Goal: Transaction & Acquisition: Purchase product/service

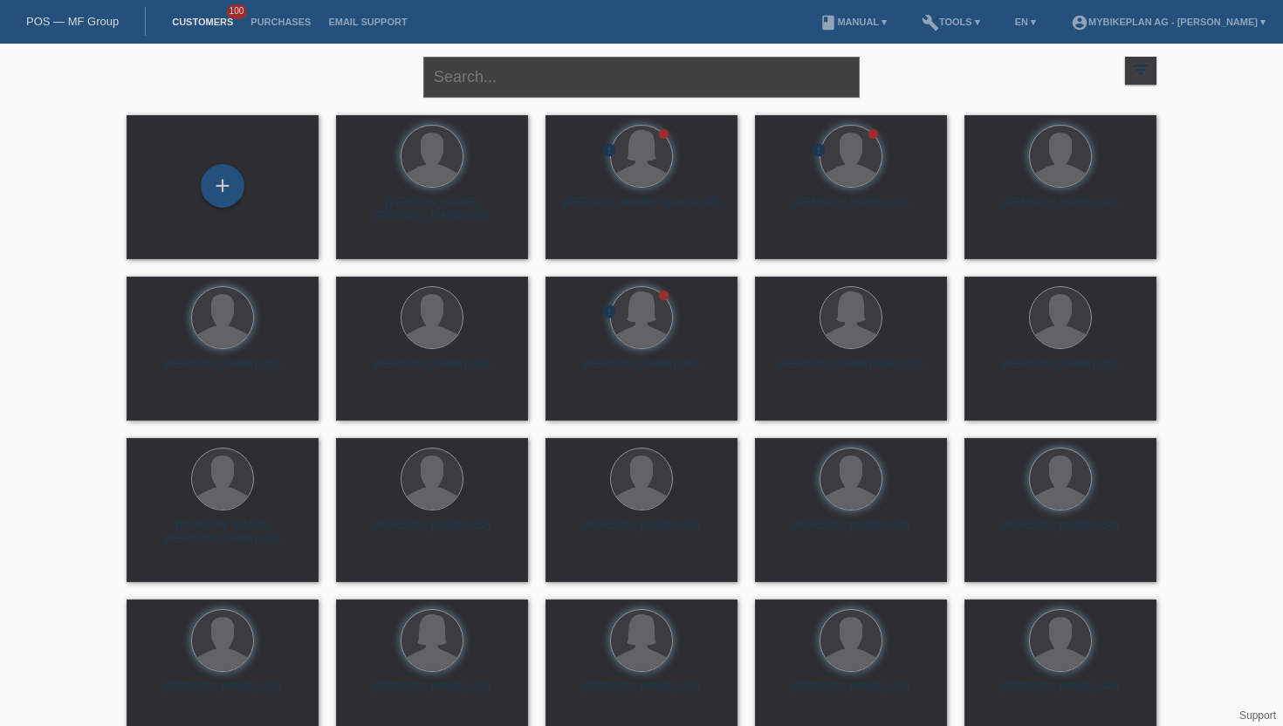
click at [503, 85] on input "text" at bounding box center [641, 77] width 436 height 41
type input "[PERSON_NAME]"
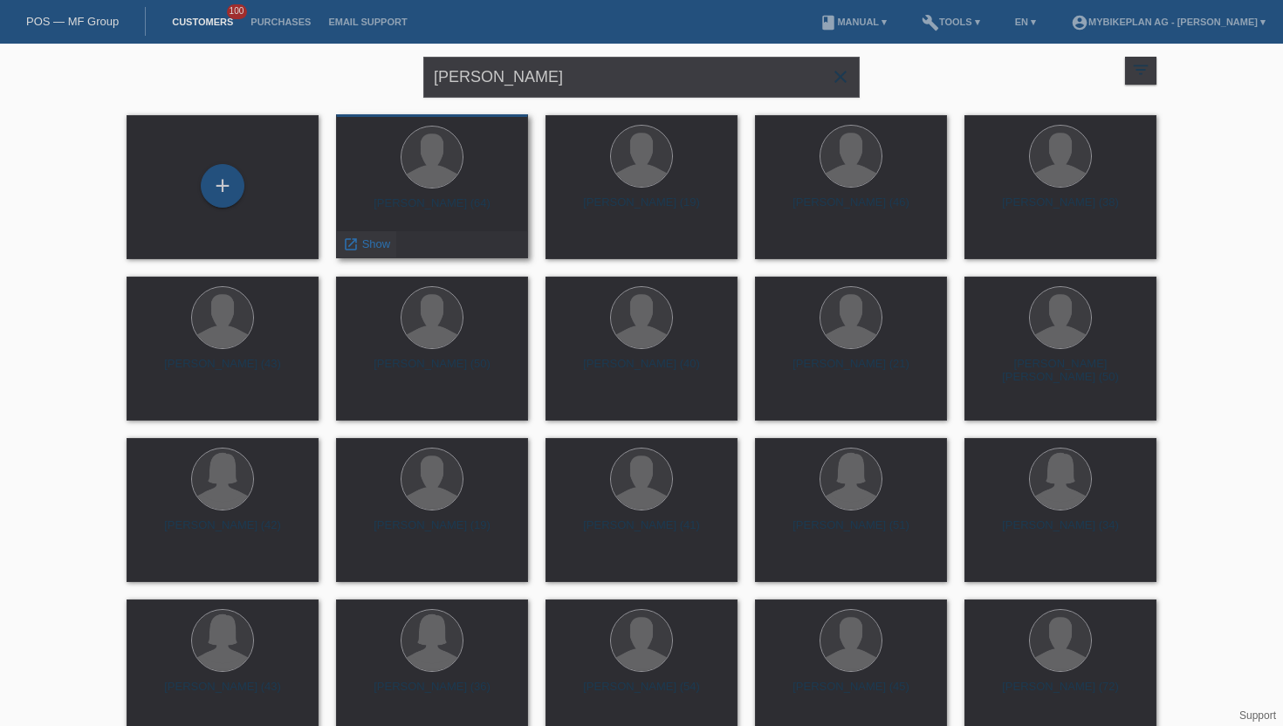
click at [371, 246] on span "Show" at bounding box center [376, 243] width 29 height 13
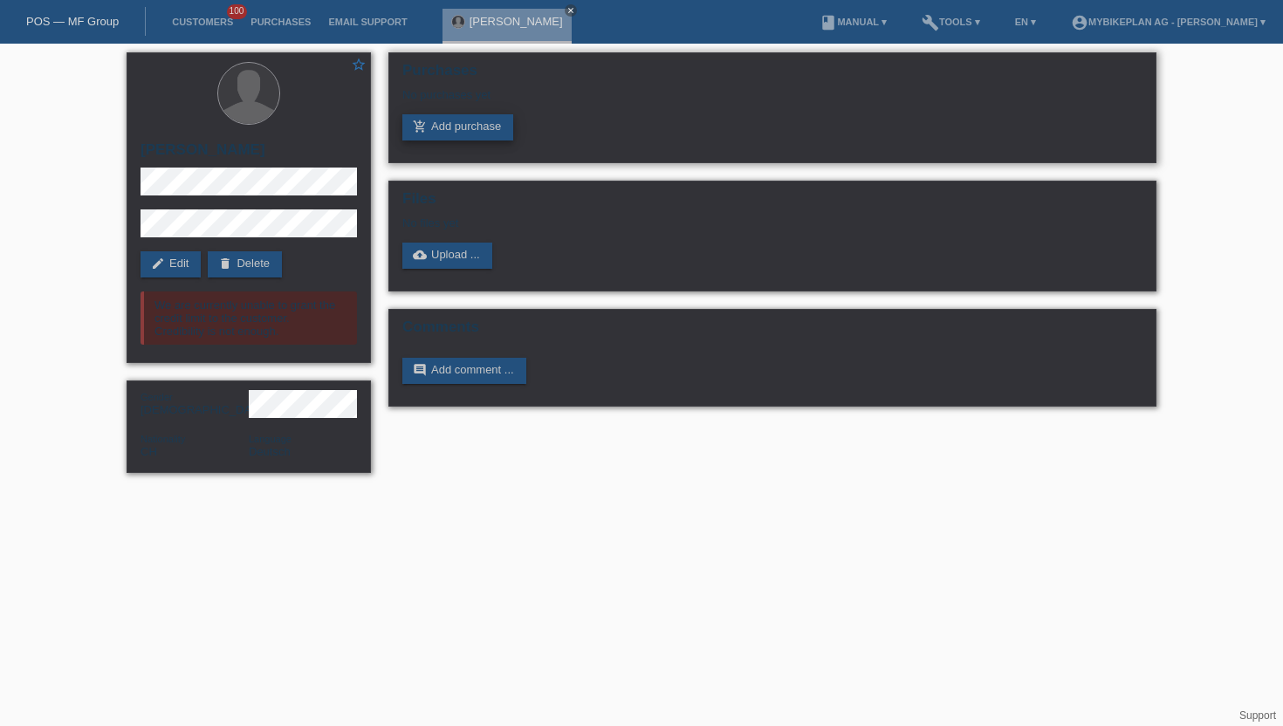
click at [471, 127] on link "add_shopping_cart Add purchase" at bounding box center [457, 127] width 111 height 26
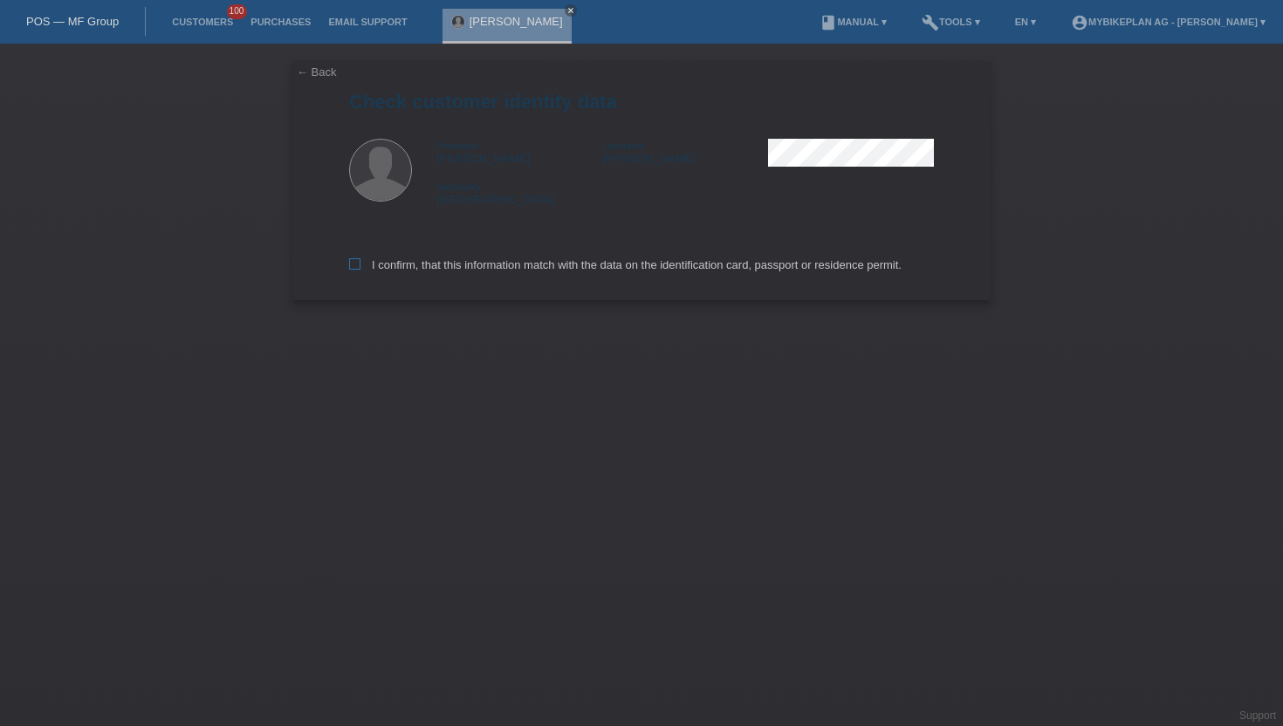
click at [510, 271] on label "I confirm, that this information match with the data on the identification card…" at bounding box center [625, 264] width 552 height 13
click at [360, 270] on input "I confirm, that this information match with the data on the identification card…" at bounding box center [354, 263] width 11 height 11
checkbox input "true"
click at [510, 271] on label "I confirm, that this information match with the data on the identification card…" at bounding box center [625, 264] width 552 height 13
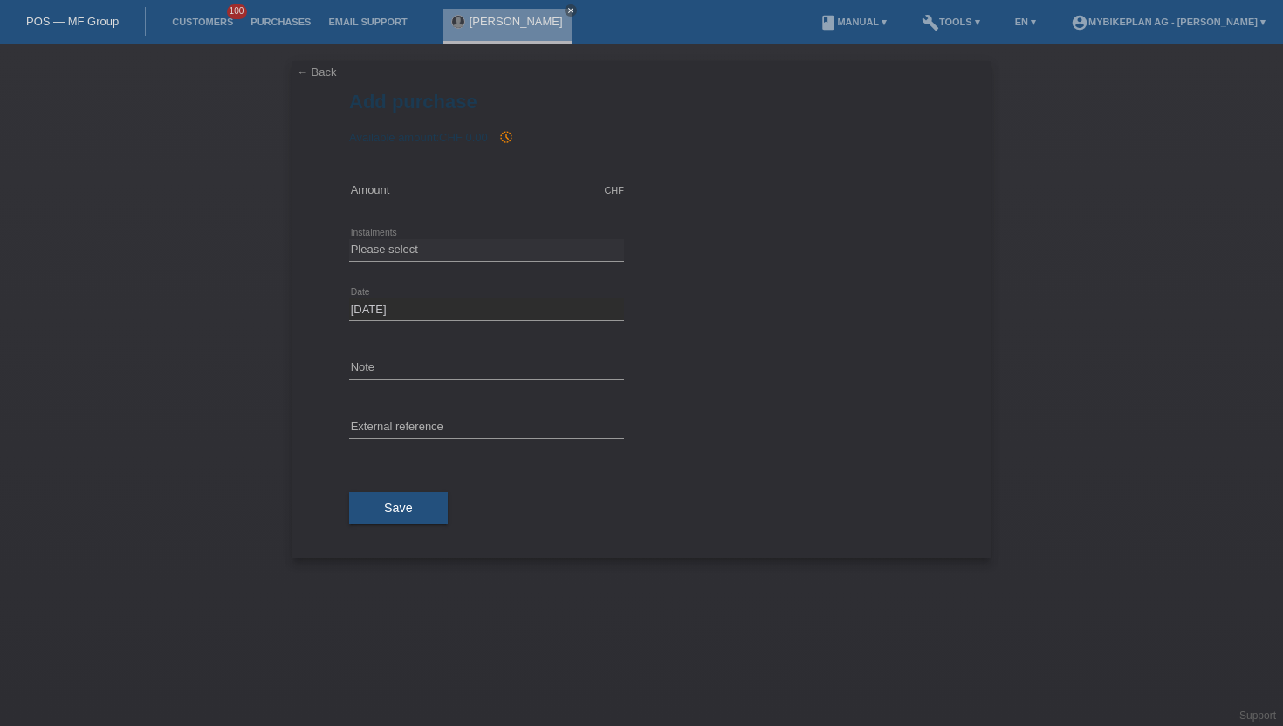
click at [453, 167] on div "CHF error Amount" at bounding box center [486, 190] width 275 height 59
click at [434, 176] on div "CHF error Amount" at bounding box center [486, 190] width 275 height 59
click at [420, 189] on input "text" at bounding box center [486, 191] width 275 height 22
type input "2390.00"
click at [520, 253] on select "Please select 6 instalments 12 instalments 18 instalments 24 instalments 36 ins…" at bounding box center [486, 249] width 275 height 21
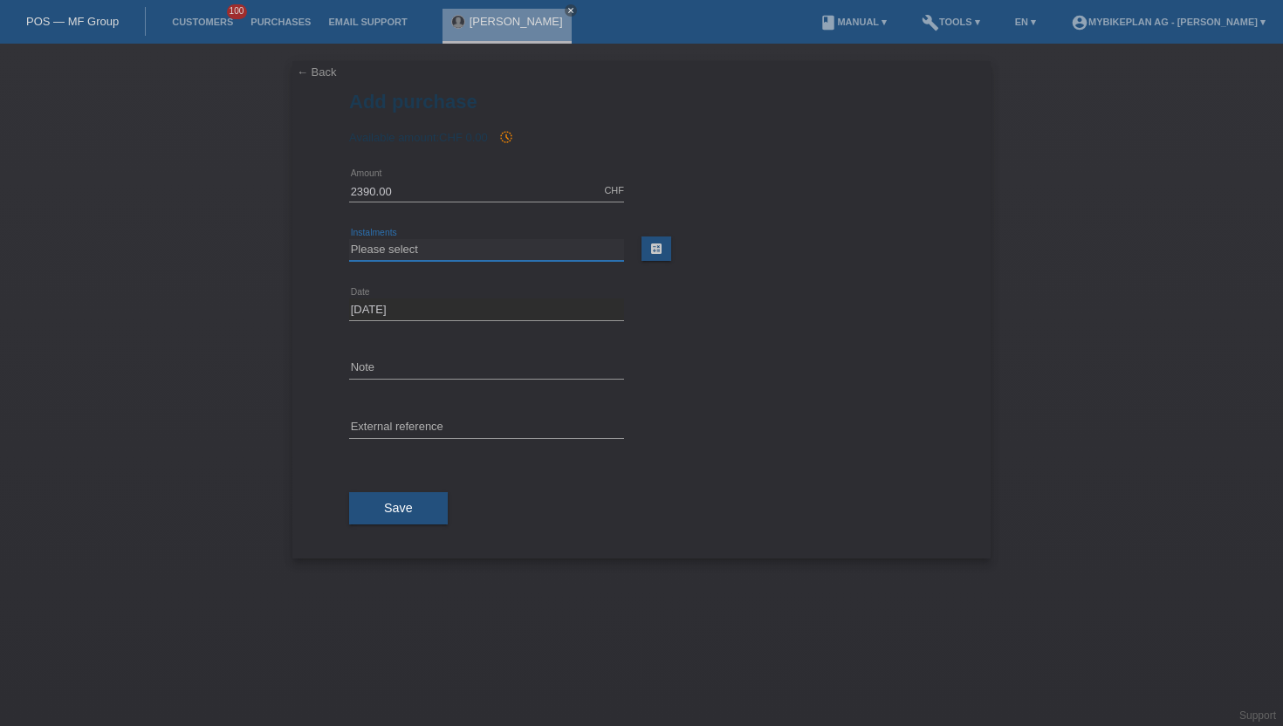
select select "486"
click at [349, 239] on select "Please select 6 instalments 12 instalments 18 instalments 24 instalments 36 ins…" at bounding box center [486, 249] width 275 height 21
click at [396, 415] on div "error External reference" at bounding box center [486, 428] width 275 height 59
click at [395, 428] on input "text" at bounding box center [486, 428] width 275 height 22
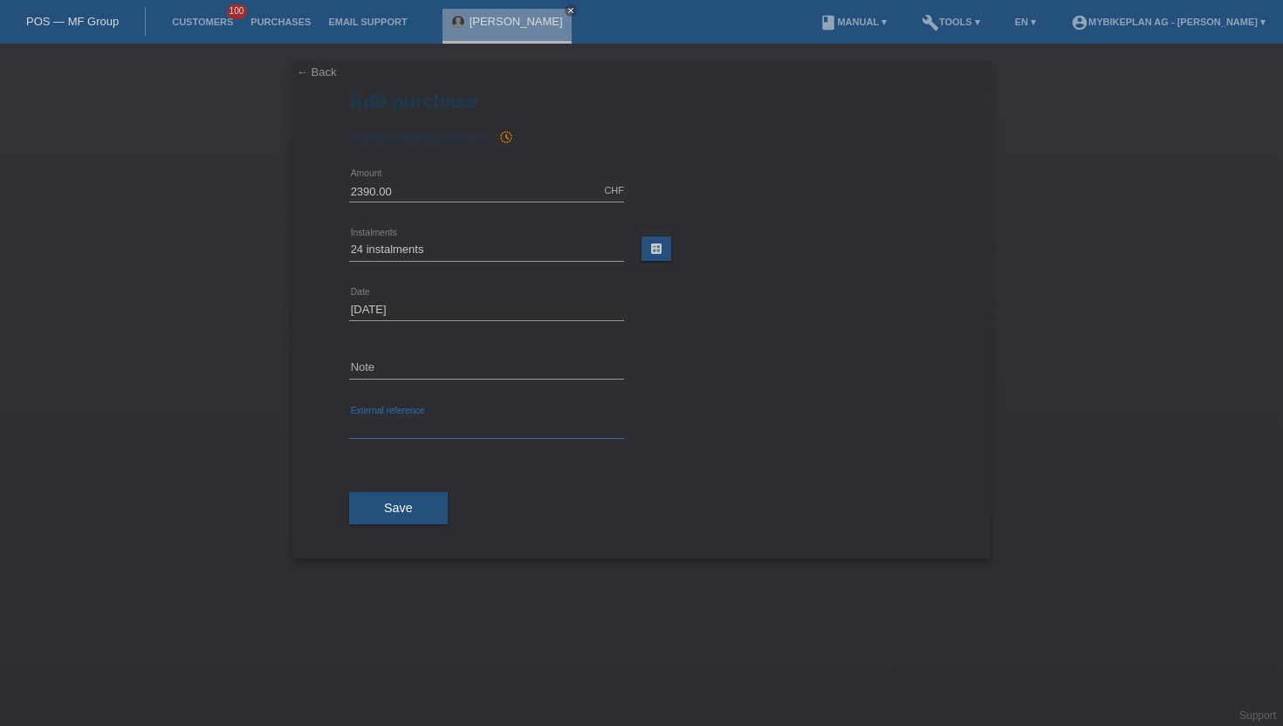
paste input "45532720999"
type input "45532720999"
click at [387, 502] on span "Save" at bounding box center [398, 508] width 29 height 14
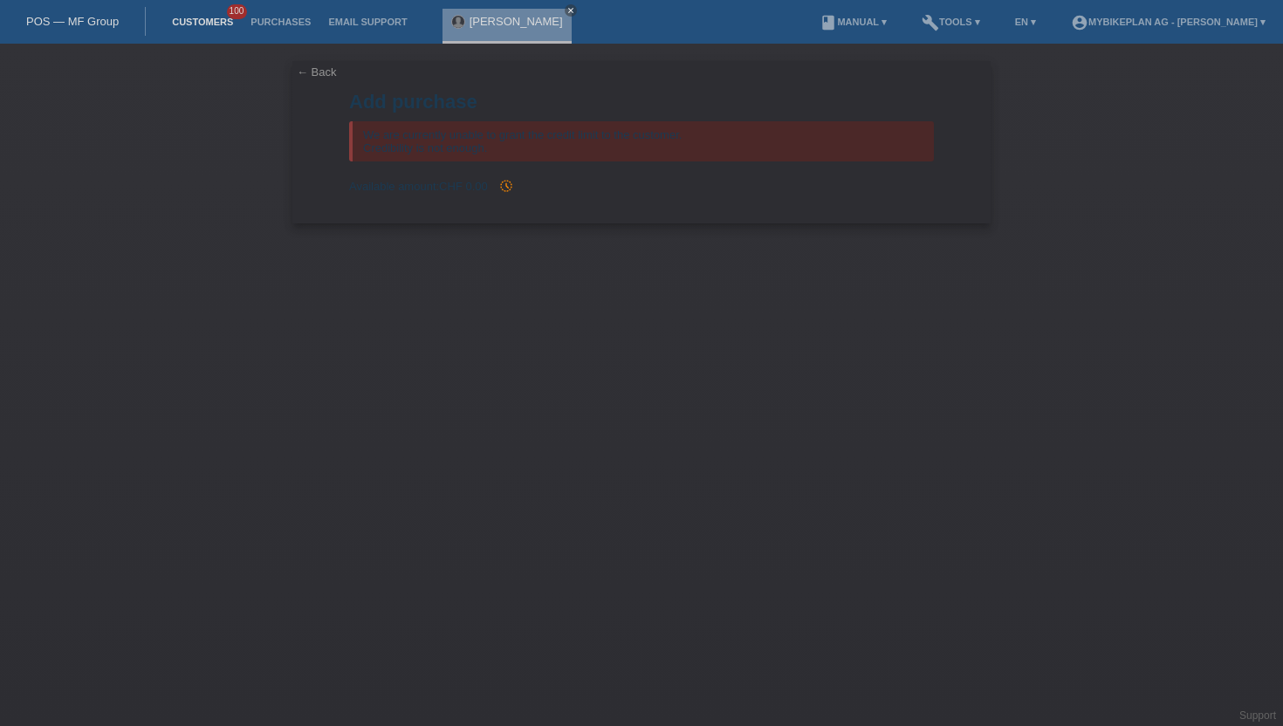
click at [216, 24] on link "Customers" at bounding box center [202, 22] width 79 height 10
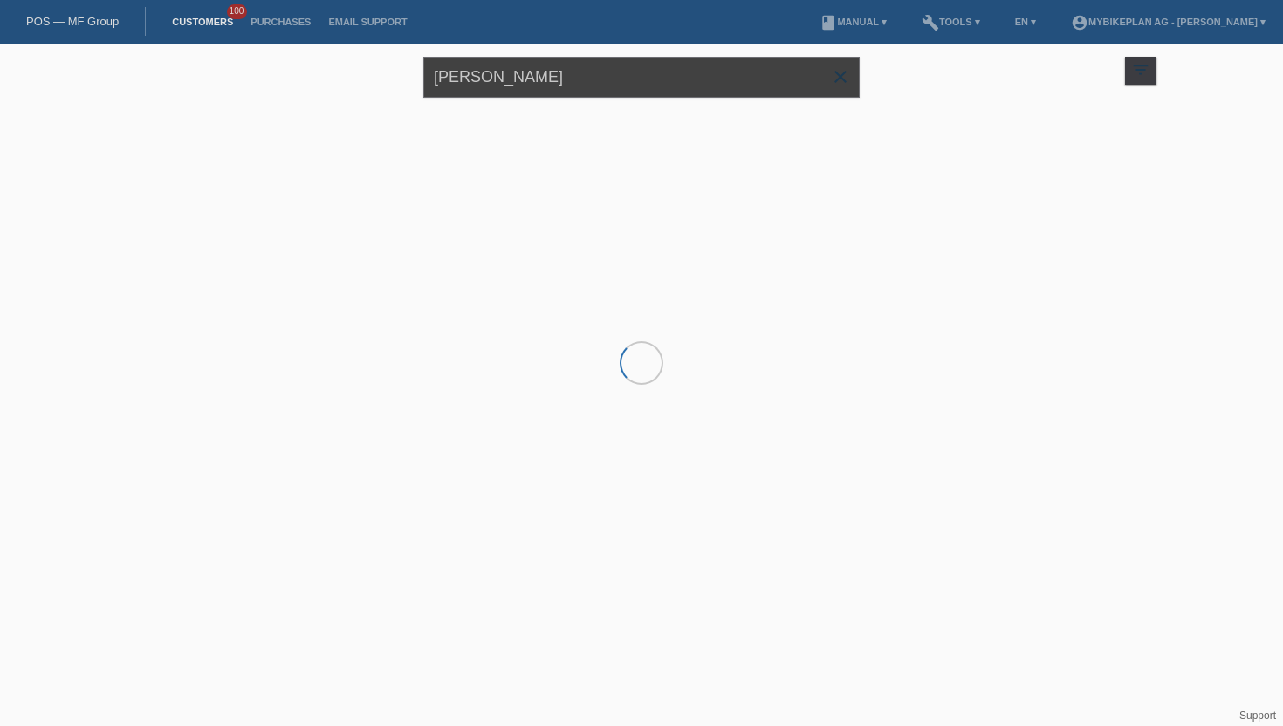
click at [512, 67] on input "[PERSON_NAME]" at bounding box center [641, 77] width 436 height 41
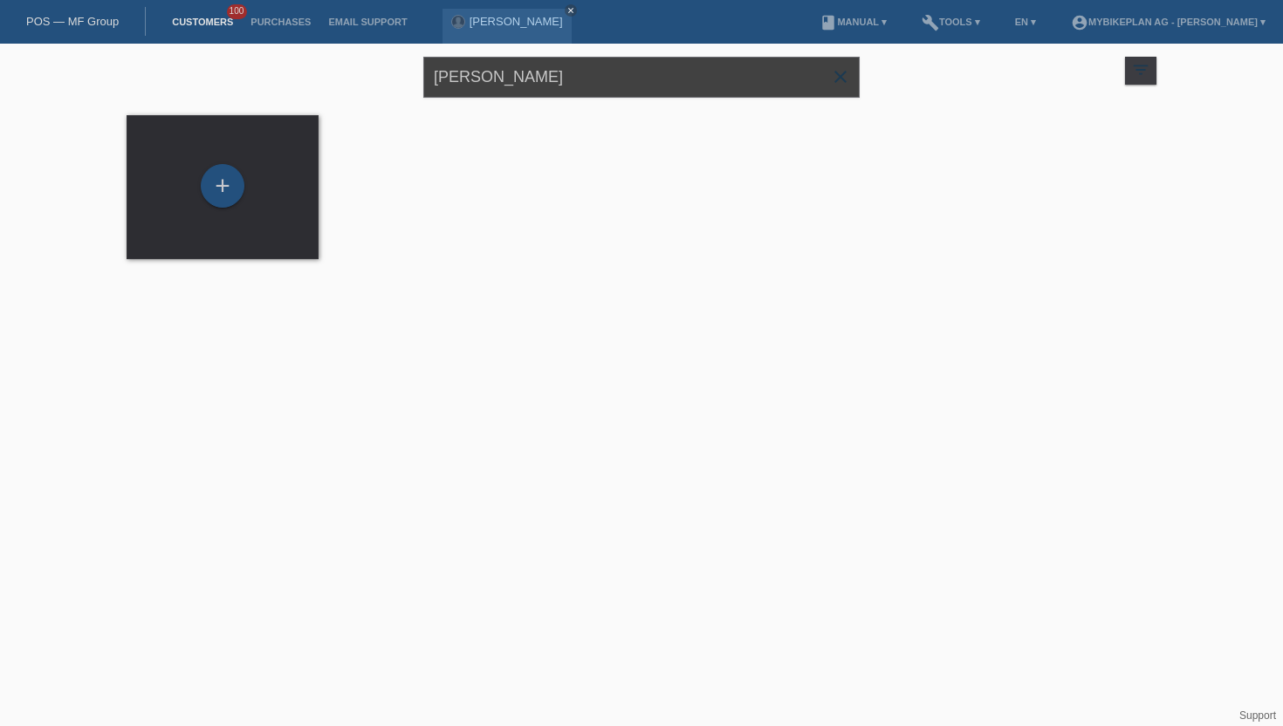
click at [512, 67] on input "[PERSON_NAME]" at bounding box center [641, 77] width 436 height 41
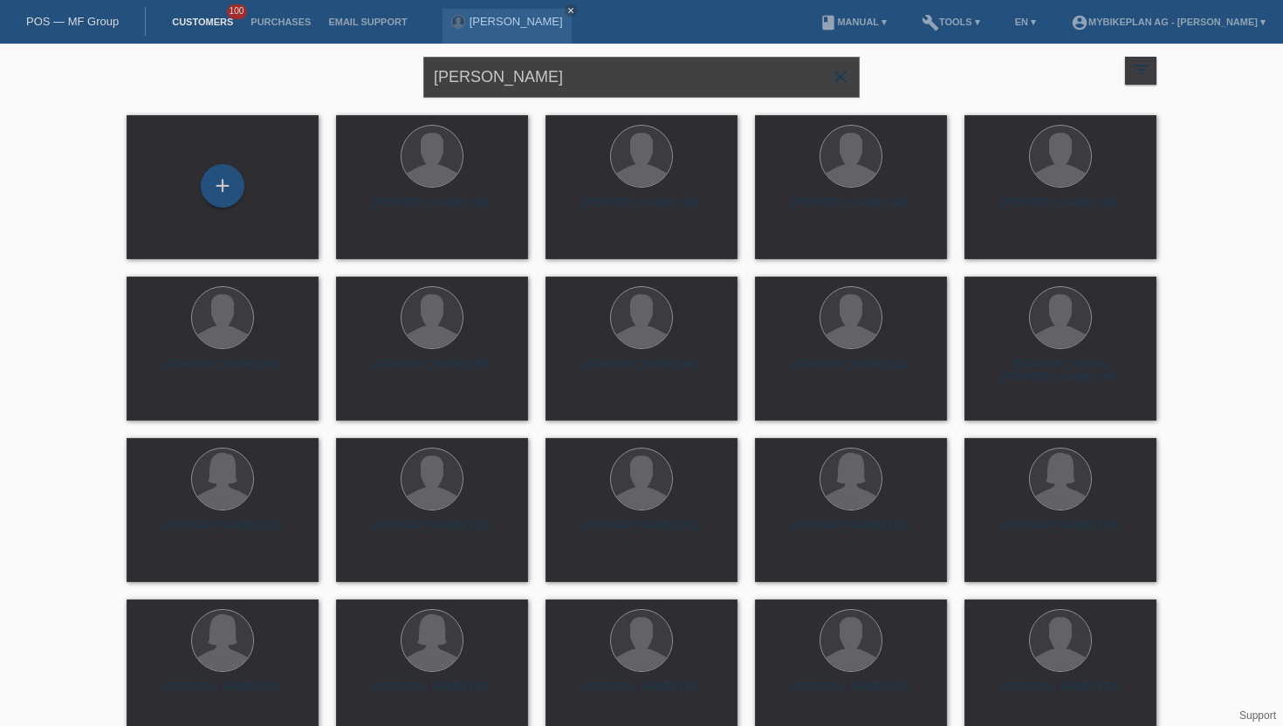
type input "dennis jung"
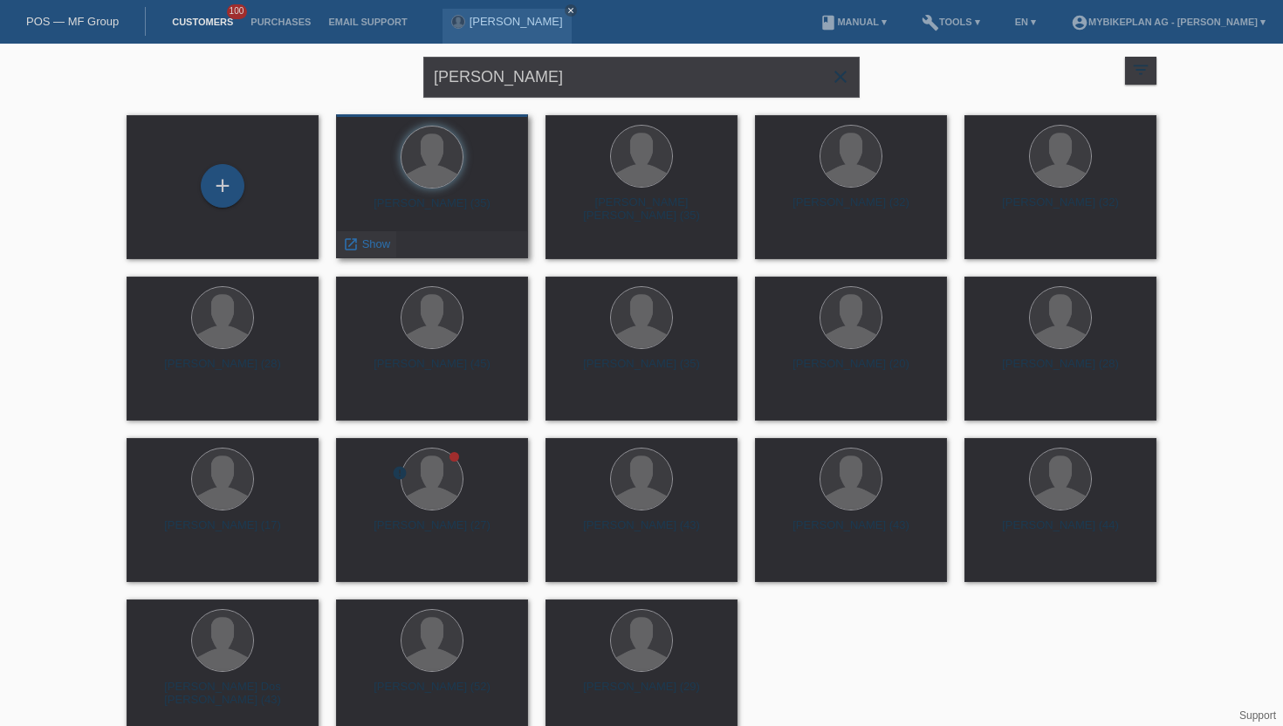
click at [382, 247] on span "Show" at bounding box center [376, 243] width 29 height 13
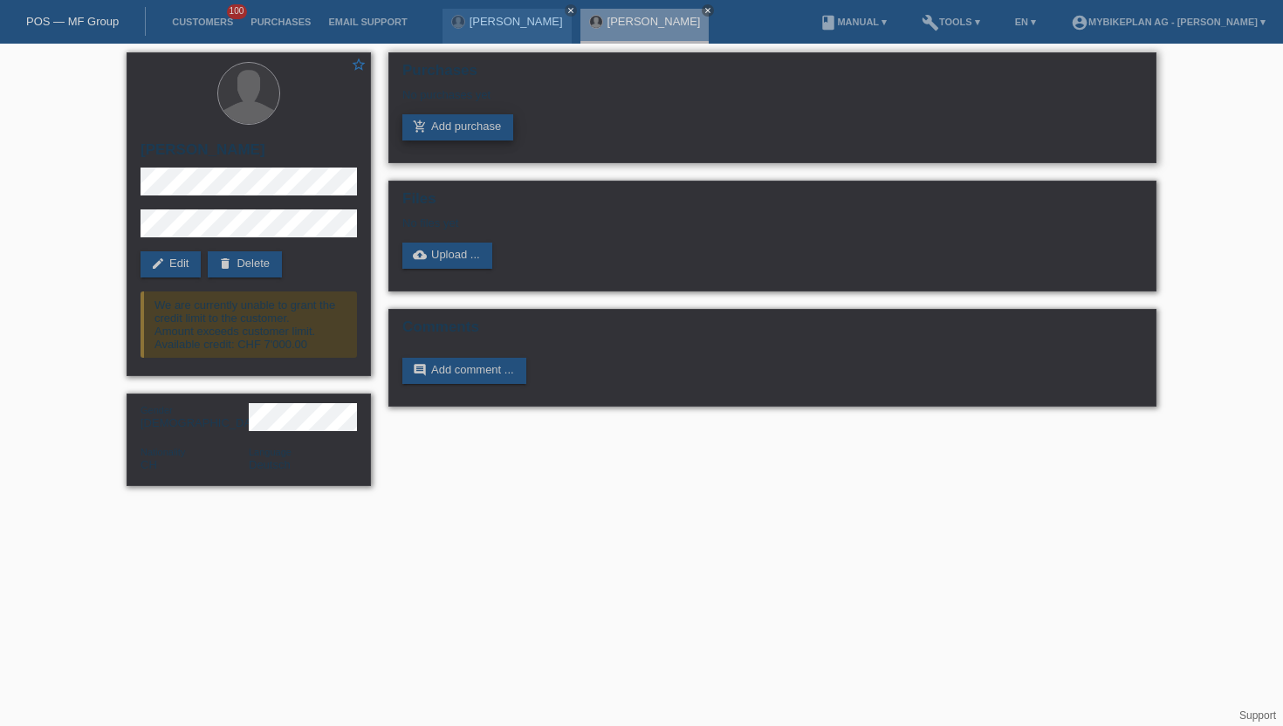
click at [476, 124] on link "add_shopping_cart Add purchase" at bounding box center [457, 127] width 111 height 26
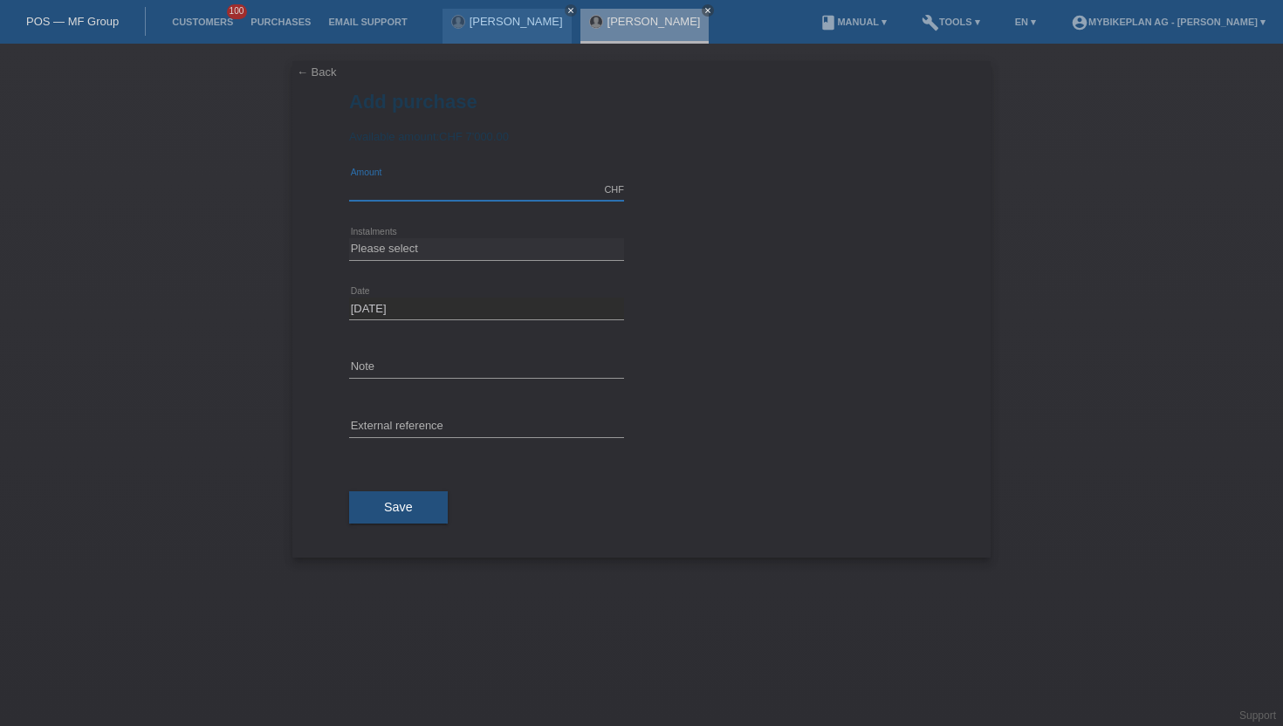
click at [485, 183] on input "text" at bounding box center [486, 190] width 275 height 22
type input "3999.00"
click at [388, 256] on select "Please select 6 instalments 12 instalments 18 instalments 24 instalments 36 ins…" at bounding box center [486, 248] width 275 height 21
select select "488"
click at [349, 239] on select "Please select 6 instalments 12 instalments 18 instalments 24 instalments 36 ins…" at bounding box center [486, 248] width 275 height 21
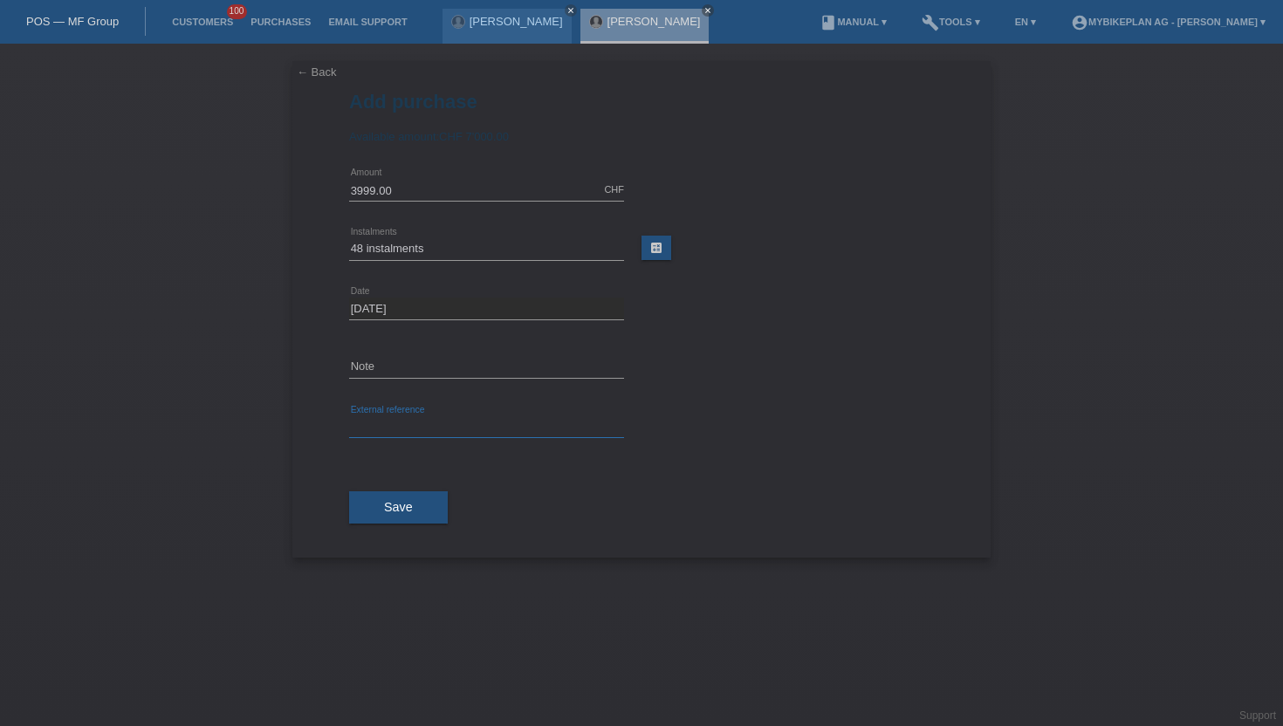
click at [387, 431] on input "text" at bounding box center [486, 427] width 275 height 22
paste input "45589180555"
type input "45589180555"
click at [368, 504] on button "Save" at bounding box center [398, 507] width 99 height 33
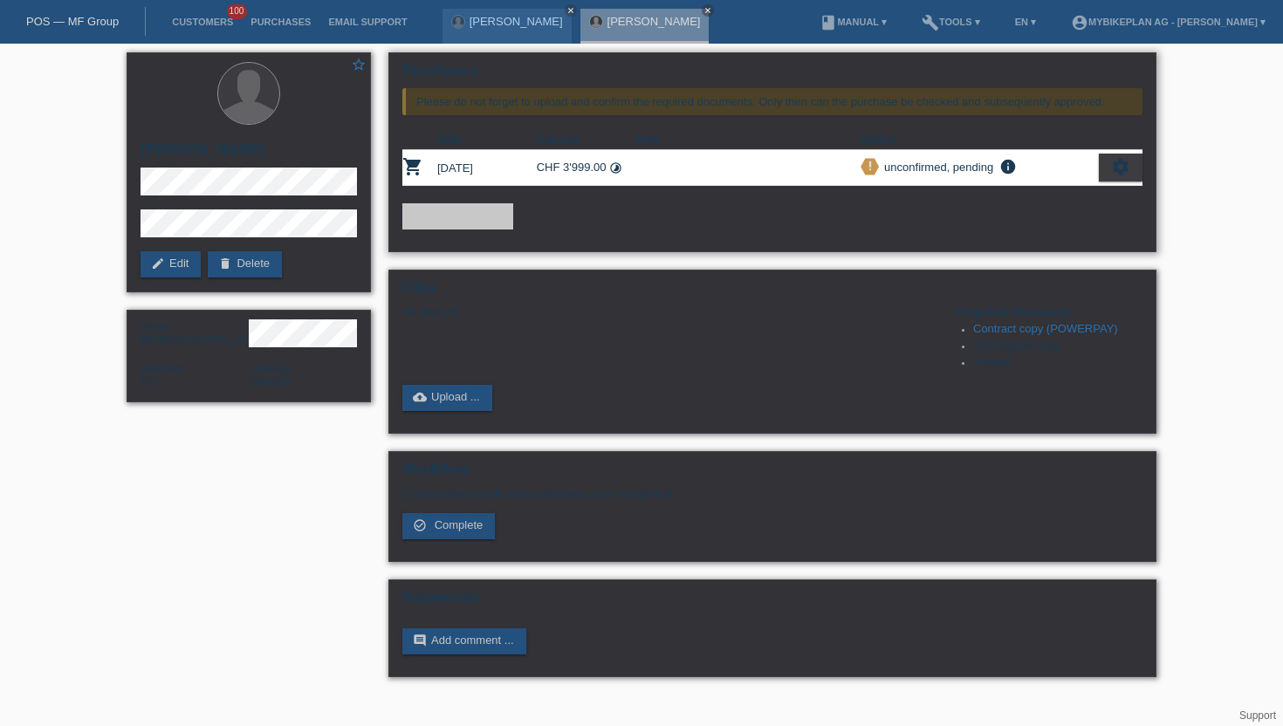
click at [1131, 165] on div "settings" at bounding box center [1121, 168] width 44 height 28
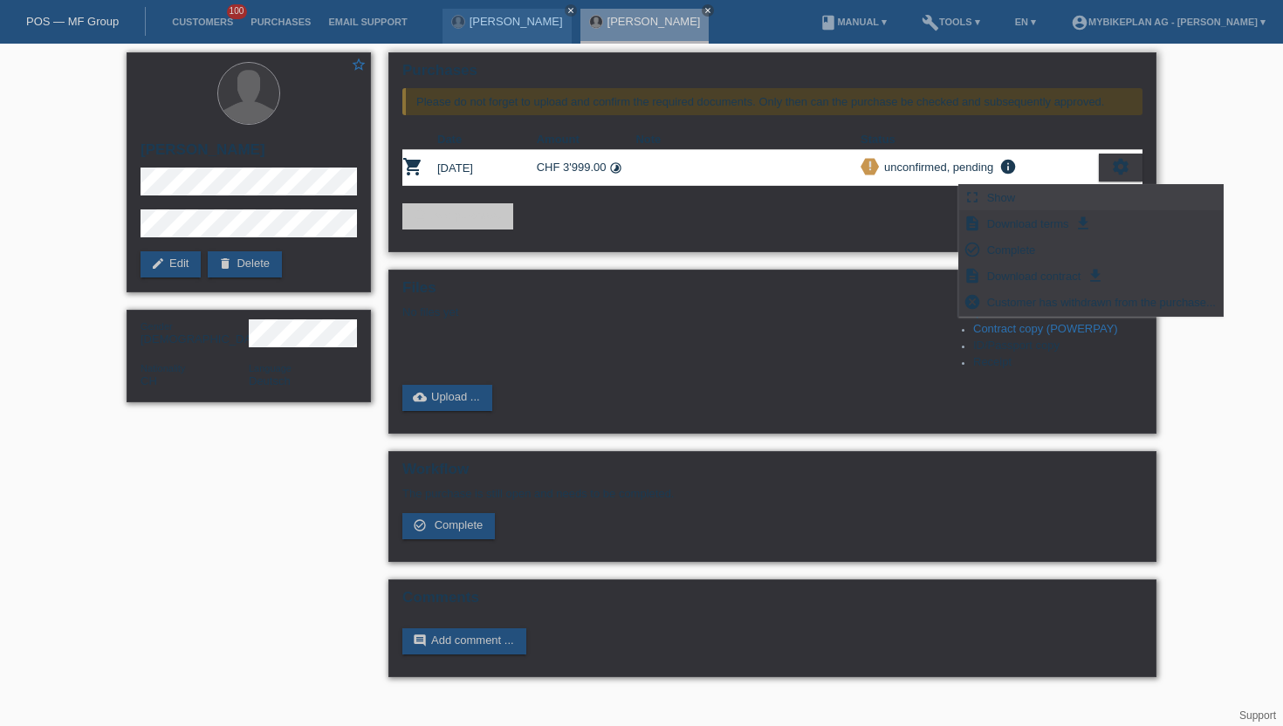
click at [1044, 193] on div "fullscreen Show" at bounding box center [1091, 198] width 264 height 26
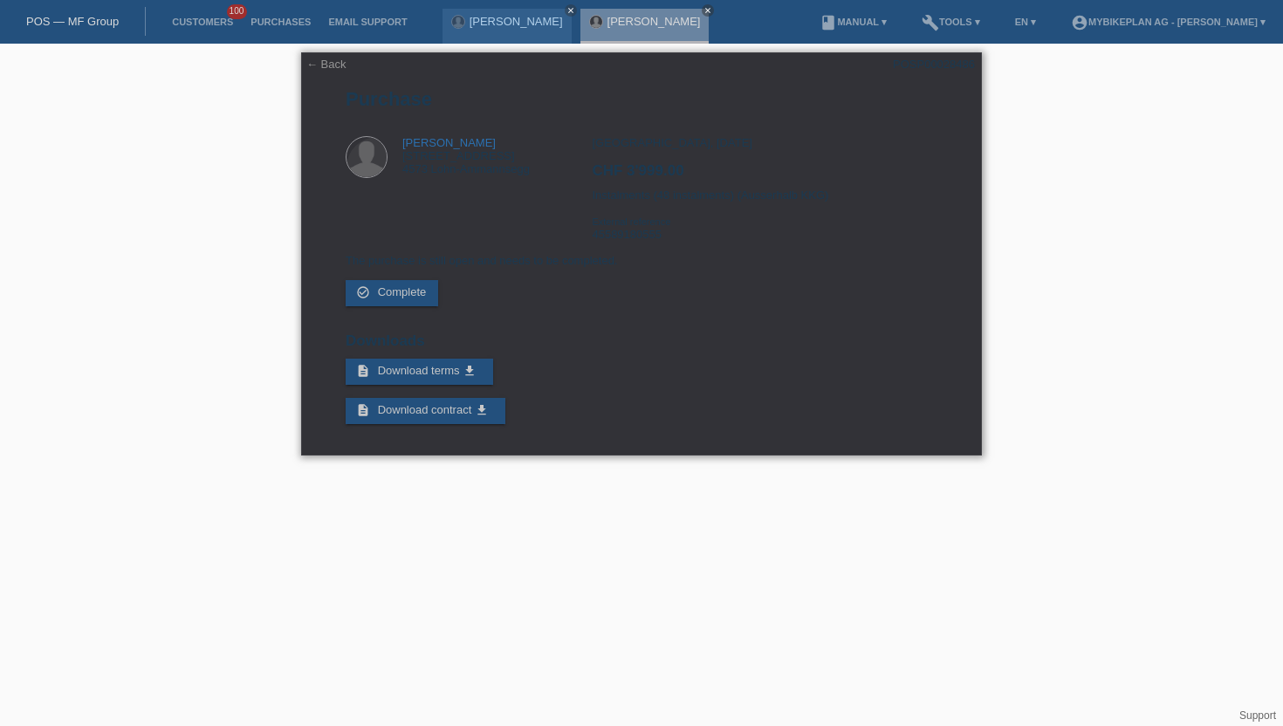
click at [935, 61] on div "POSP00028486" at bounding box center [934, 64] width 82 height 13
copy div "POSP00028486"
click at [632, 243] on div "[GEOGRAPHIC_DATA], [DATE] CHF 3'999.00 Instalments (48 instalments) (Ausserhalb…" at bounding box center [764, 195] width 345 height 118
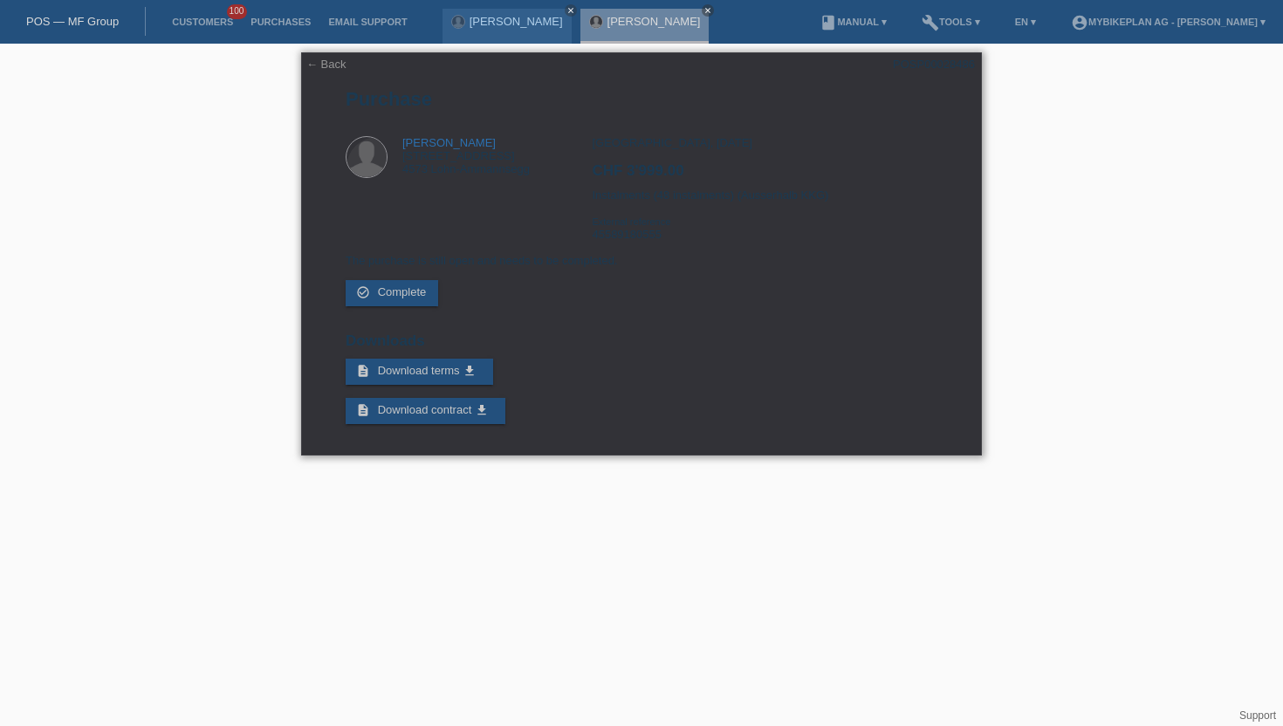
copy div "45589180555"
